Goal: Find contact information: Find contact information

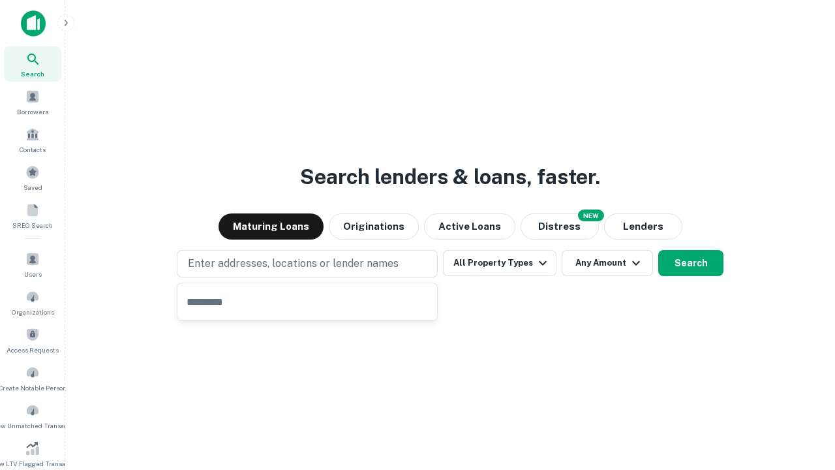
type input "**********"
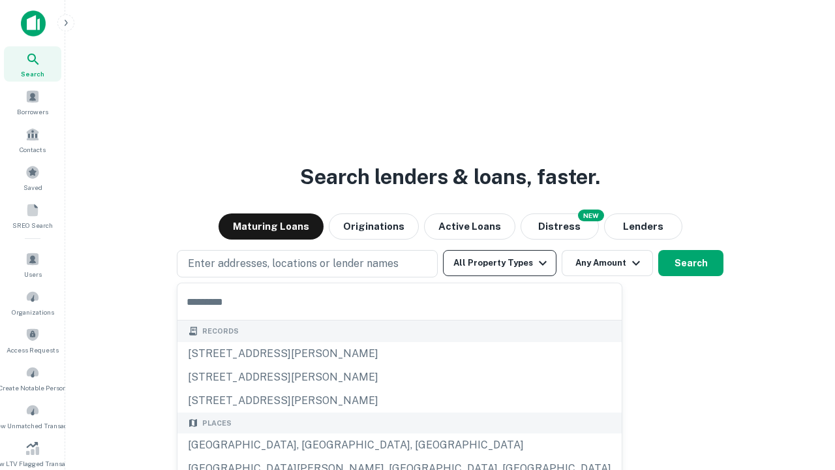
click at [500, 263] on button "All Property Types" at bounding box center [500, 263] width 114 height 26
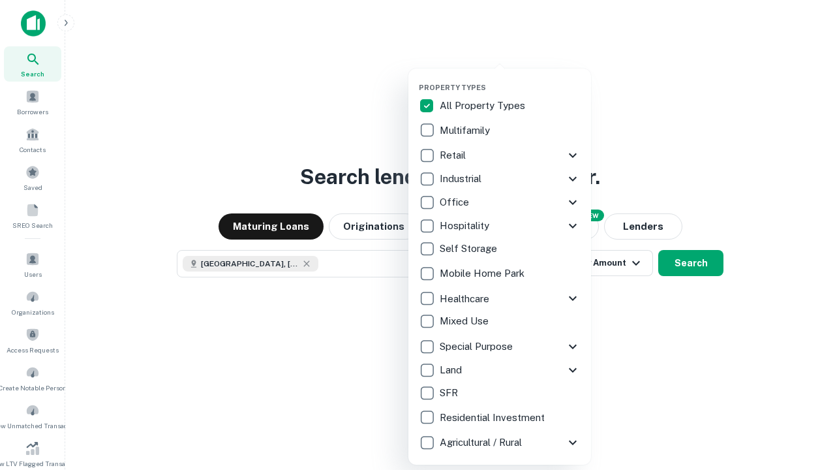
click at [510, 79] on button "button" at bounding box center [510, 79] width 183 height 1
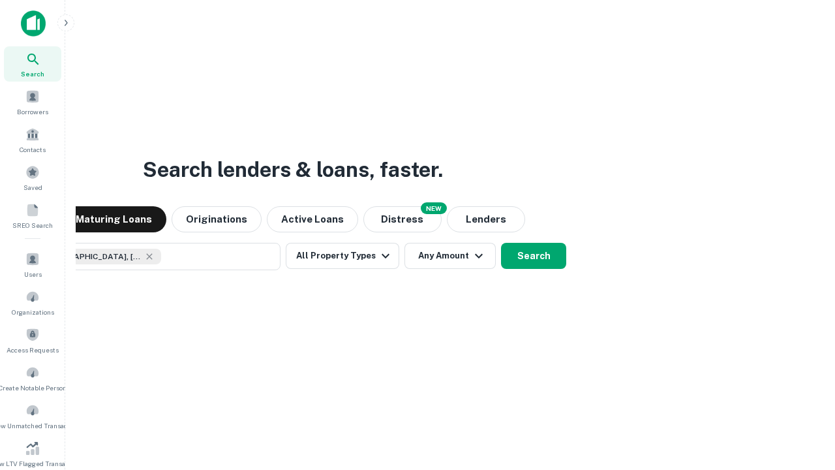
scroll to position [21, 0]
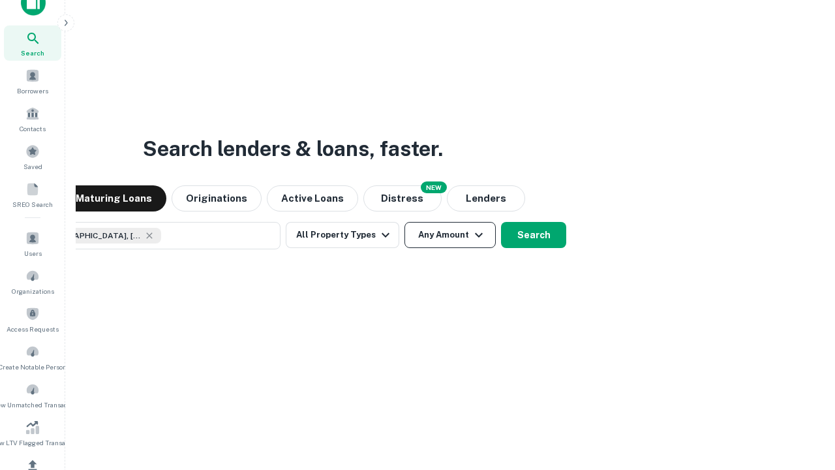
click at [405, 222] on button "Any Amount" at bounding box center [450, 235] width 91 height 26
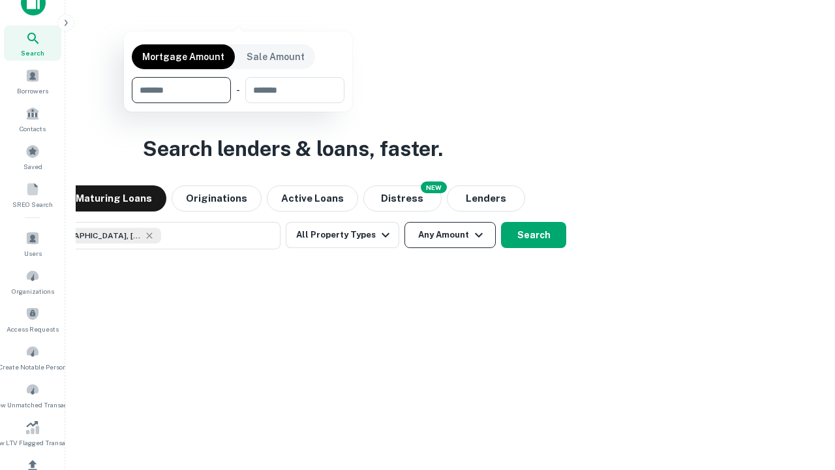
scroll to position [94, 369]
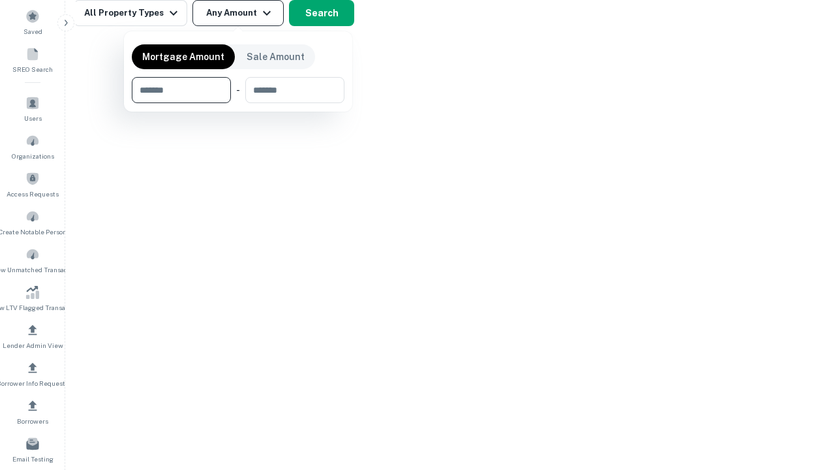
type input "*******"
click at [238, 103] on button "button" at bounding box center [238, 103] width 213 height 1
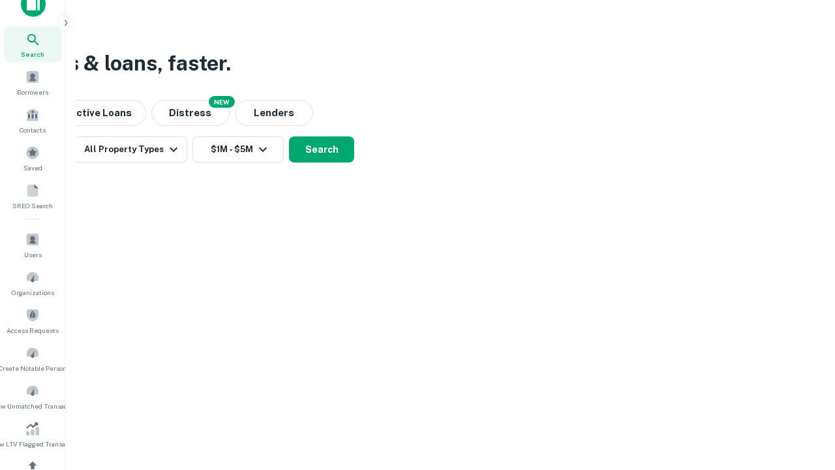
scroll to position [7, 241]
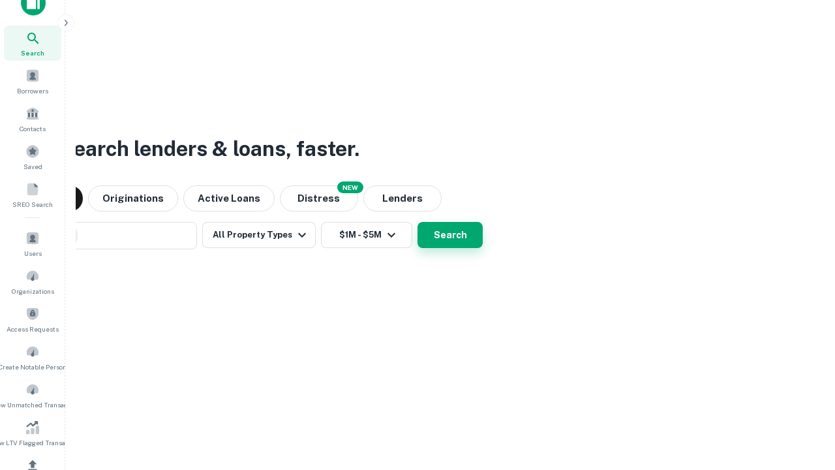
click at [418, 222] on button "Search" at bounding box center [450, 235] width 65 height 26
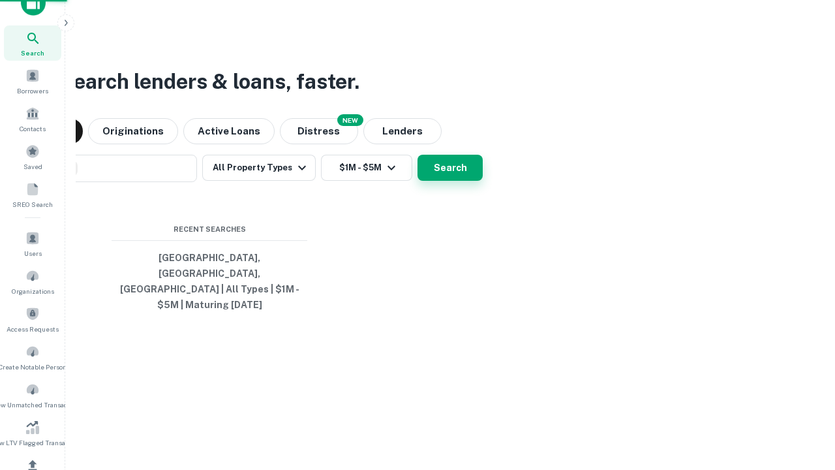
scroll to position [42, 369]
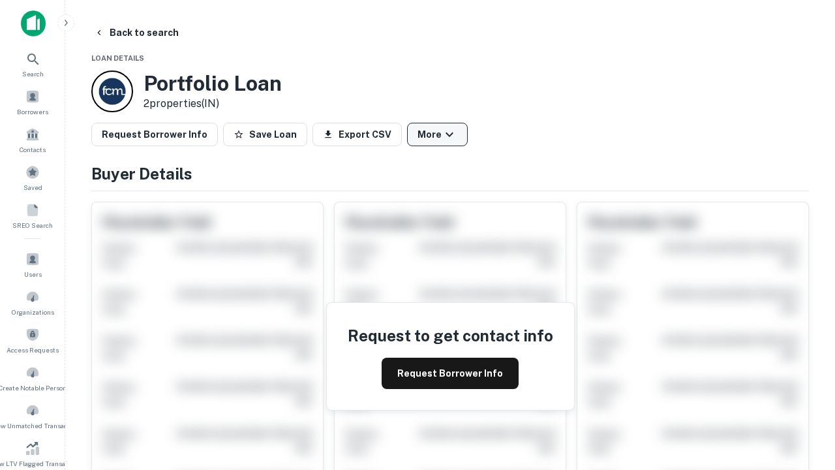
click at [437, 134] on button "More" at bounding box center [437, 134] width 61 height 23
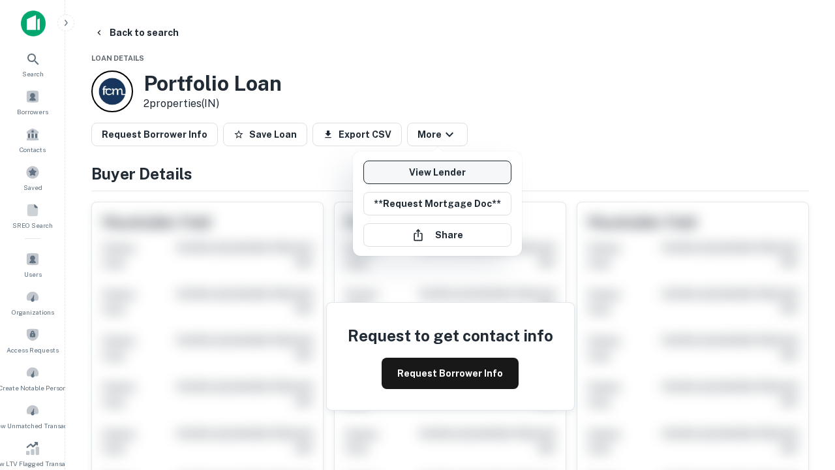
click at [437, 172] on link "View Lender" at bounding box center [437, 172] width 148 height 23
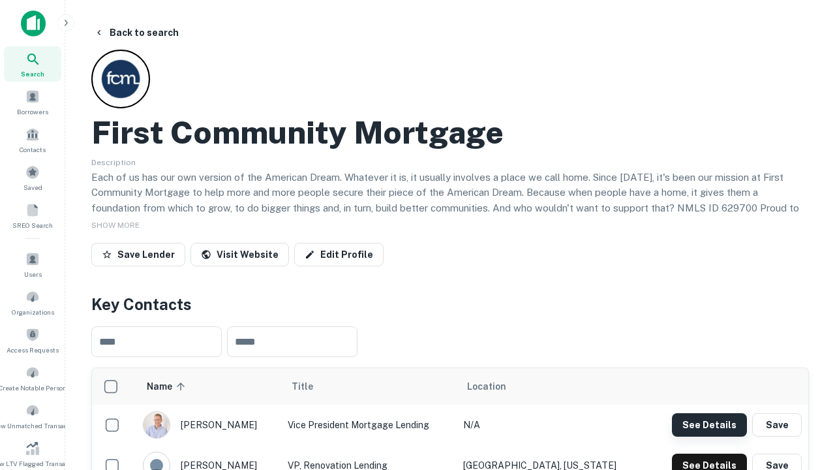
click at [709, 424] on button "See Details" at bounding box center [709, 424] width 75 height 23
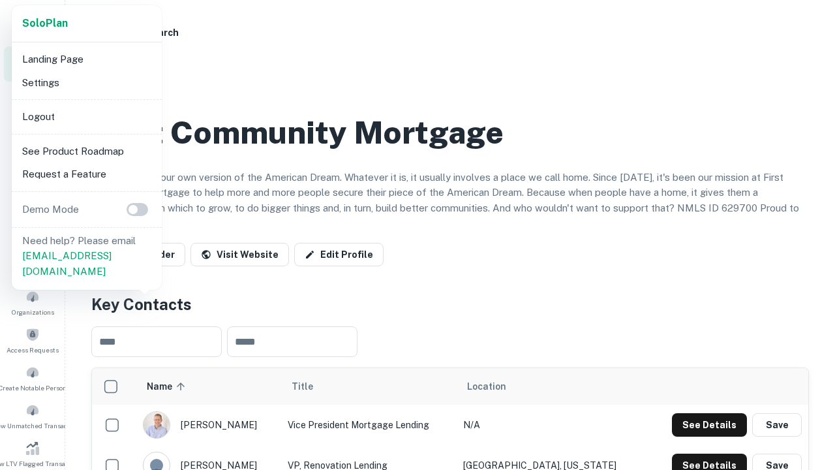
scroll to position [455, 0]
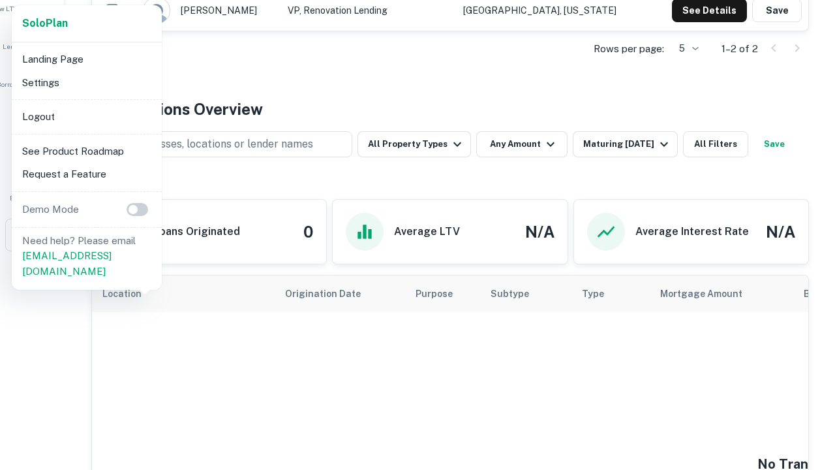
click at [86, 116] on li "Logout" at bounding box center [87, 116] width 140 height 23
